Goal: Task Accomplishment & Management: Manage account settings

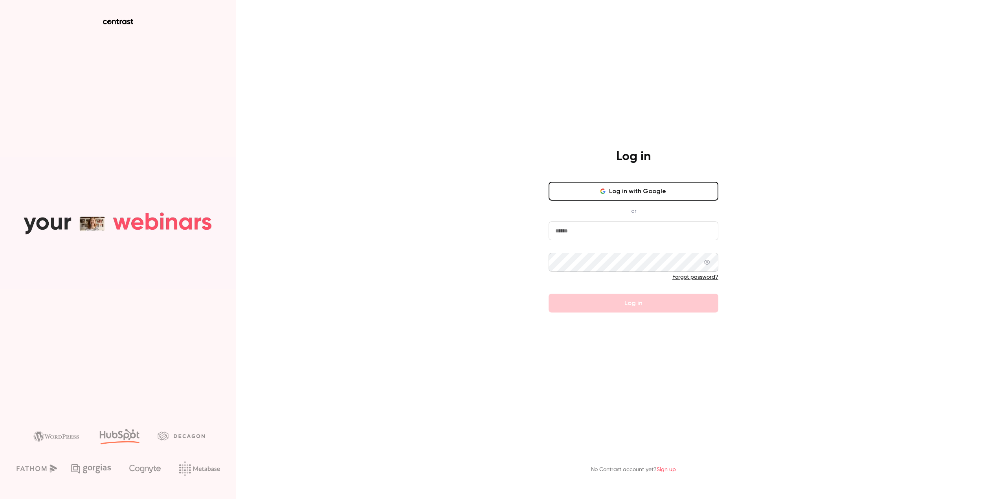
click at [612, 191] on button "Log in with Google" at bounding box center [633, 191] width 170 height 19
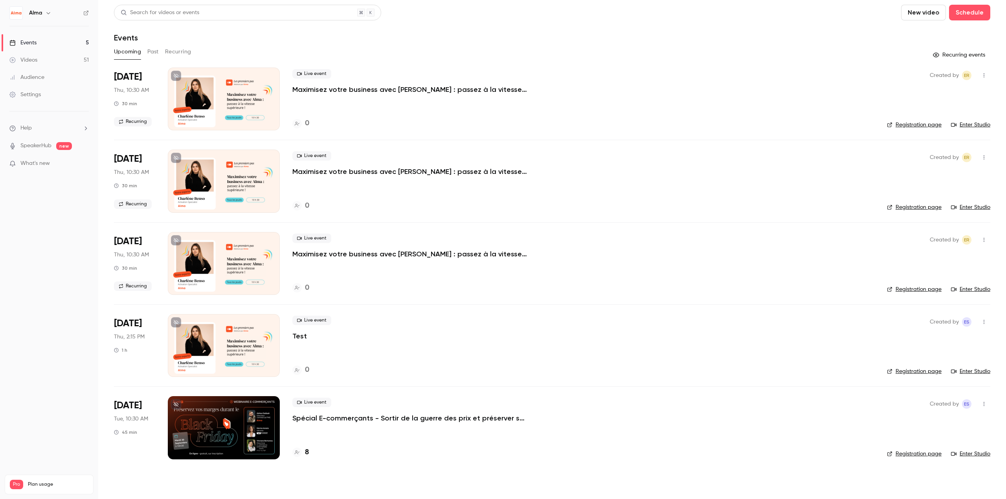
click at [361, 417] on p "Spécial E-commerçants - Sortir de la guerre des prix et préserver ses marges pe…" at bounding box center [410, 418] width 236 height 9
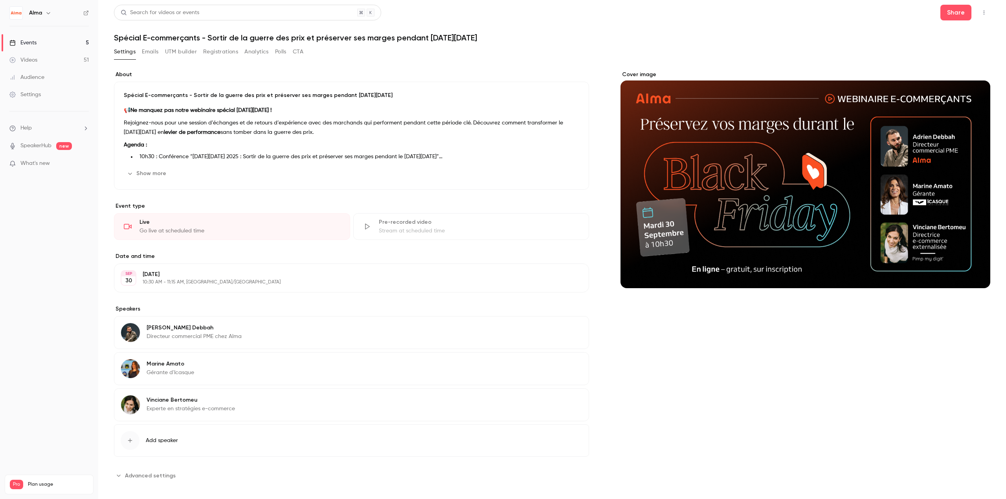
click at [250, 50] on button "Analytics" at bounding box center [256, 52] width 24 height 13
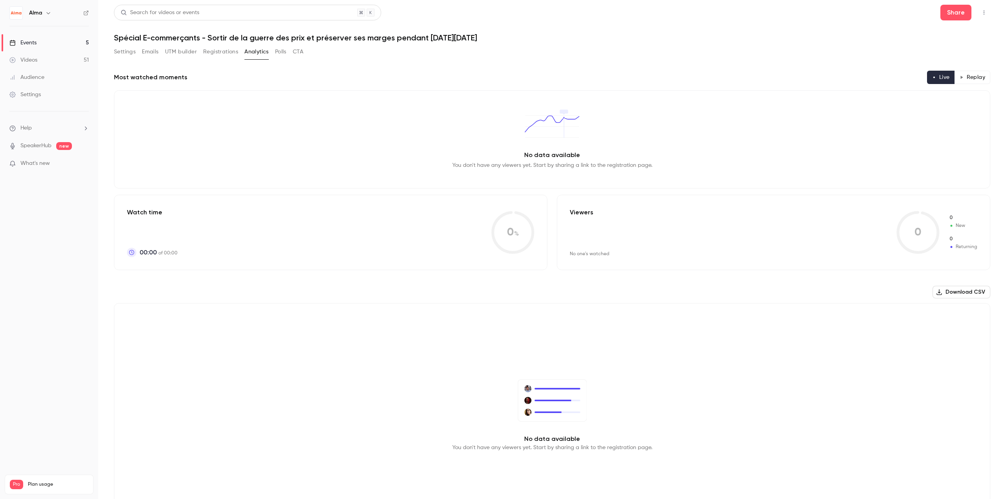
click at [230, 51] on button "Registrations" at bounding box center [220, 52] width 35 height 13
